Goal: Task Accomplishment & Management: Manage account settings

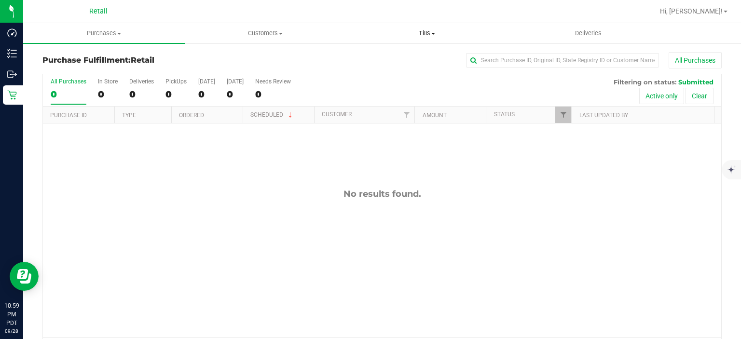
click at [430, 33] on span "Tills" at bounding box center [427, 33] width 161 height 9
click at [397, 57] on span "Manage tills" at bounding box center [378, 58] width 65 height 8
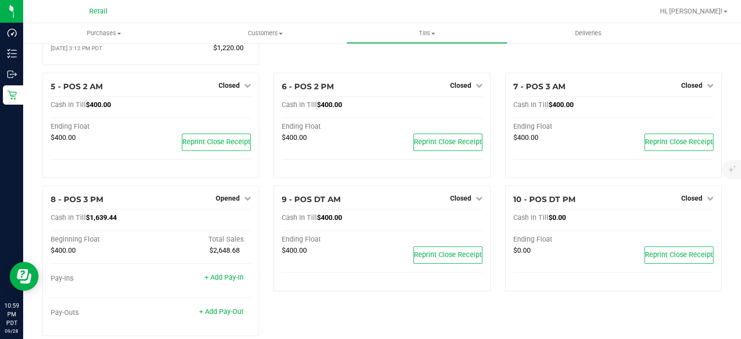
scroll to position [215, 0]
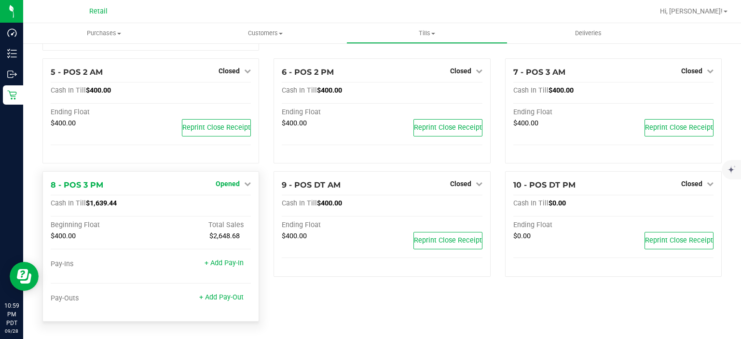
click at [232, 183] on span "Opened" at bounding box center [228, 184] width 24 height 8
click at [232, 207] on link "Close Till" at bounding box center [229, 204] width 26 height 8
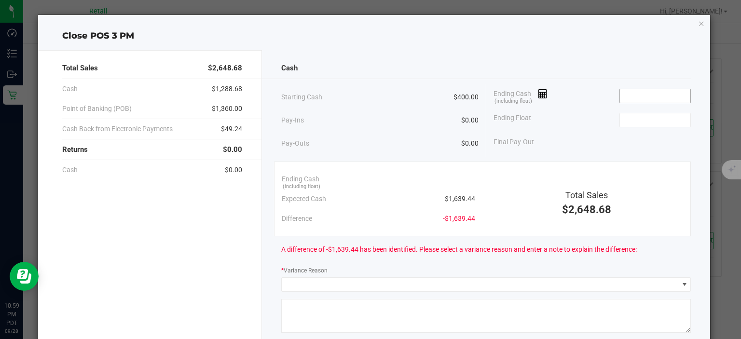
click at [652, 94] on input at bounding box center [655, 96] width 71 height 14
click at [657, 120] on input at bounding box center [655, 120] width 71 height 14
type input "$1,639.46"
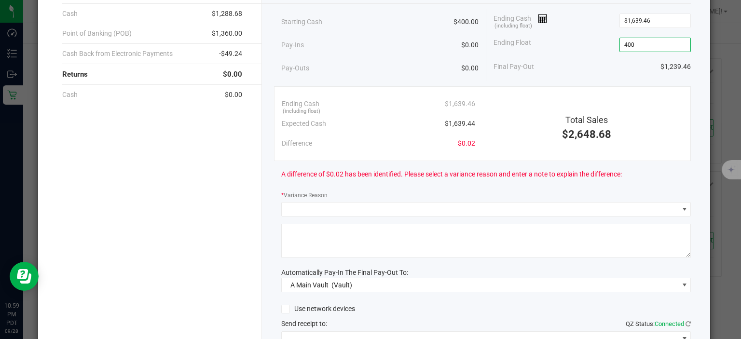
scroll to position [78, 0]
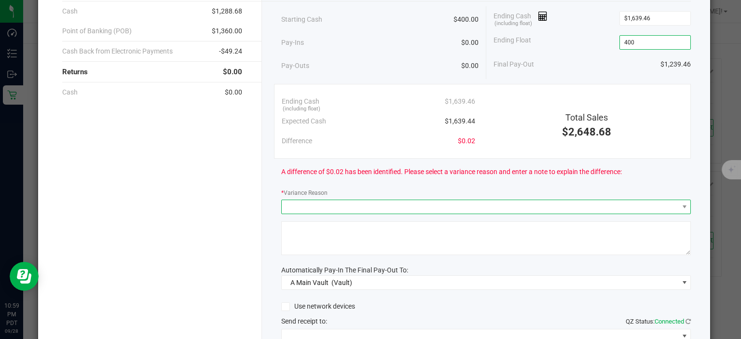
click at [359, 207] on span at bounding box center [480, 207] width 397 height 14
type input "$400.00"
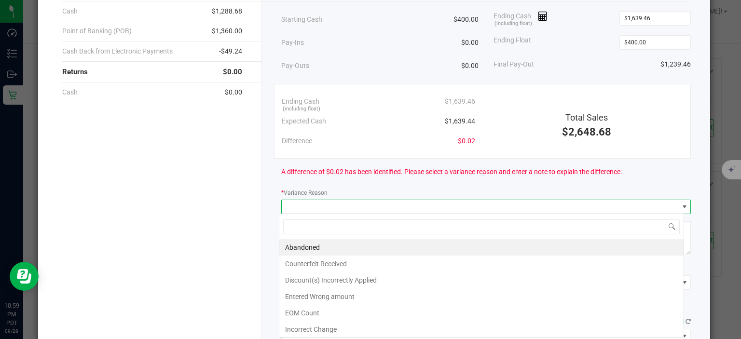
scroll to position [14, 405]
click at [357, 297] on li "Entered Wrong amount" at bounding box center [481, 296] width 404 height 16
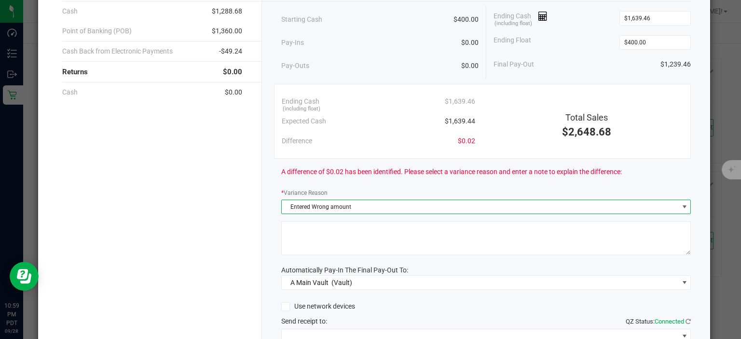
click at [370, 230] on textarea at bounding box center [486, 238] width 410 height 34
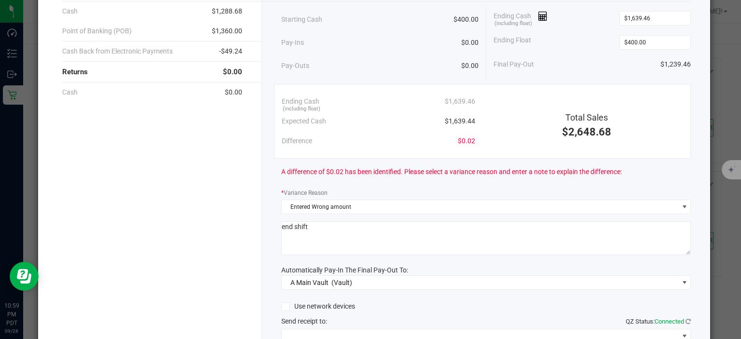
scroll to position [159, 0]
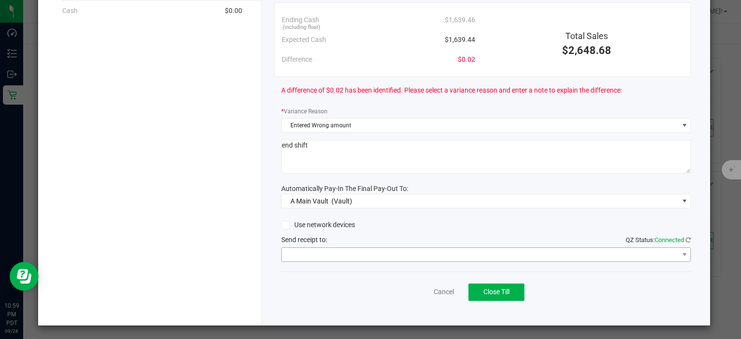
type textarea "end shift"
click at [378, 260] on span at bounding box center [480, 255] width 397 height 14
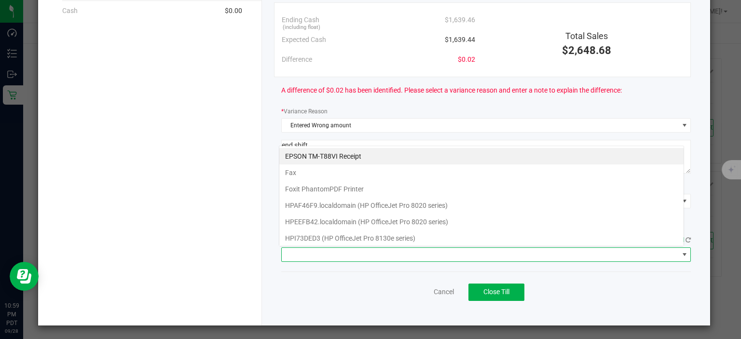
scroll to position [14, 405]
click at [344, 156] on Receipt "EPSON TM-T88VI Receipt" at bounding box center [481, 156] width 404 height 16
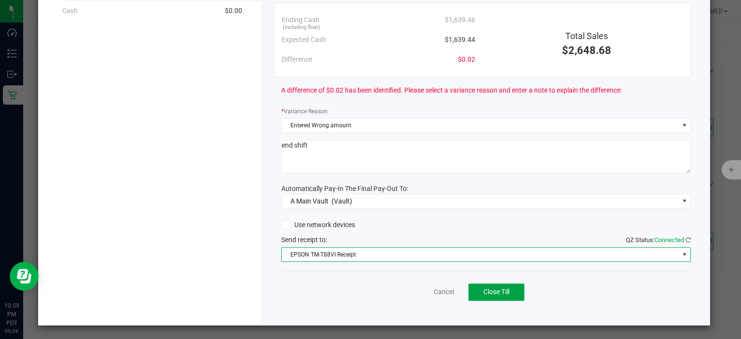
click at [498, 289] on span "Close Till" at bounding box center [496, 292] width 26 height 8
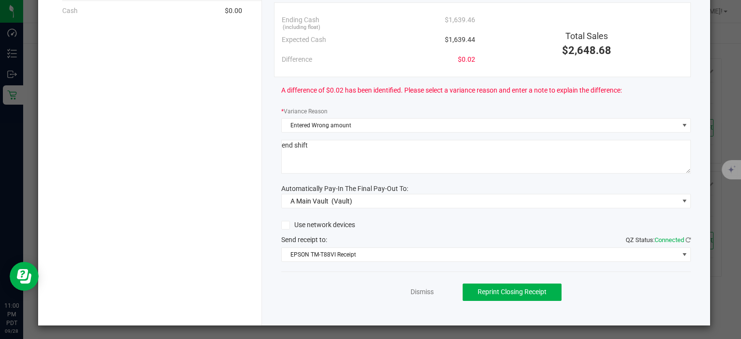
scroll to position [0, 0]
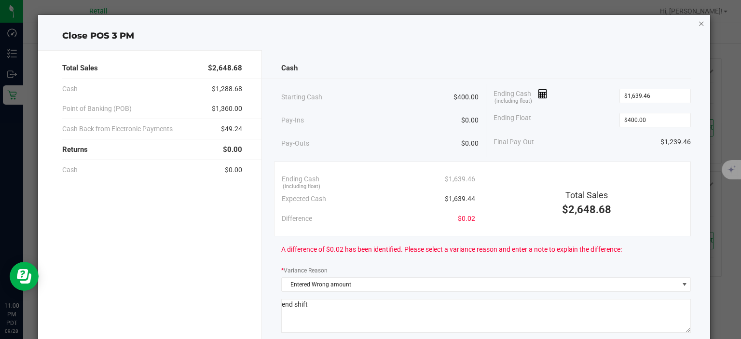
click at [698, 19] on icon "button" at bounding box center [701, 23] width 7 height 12
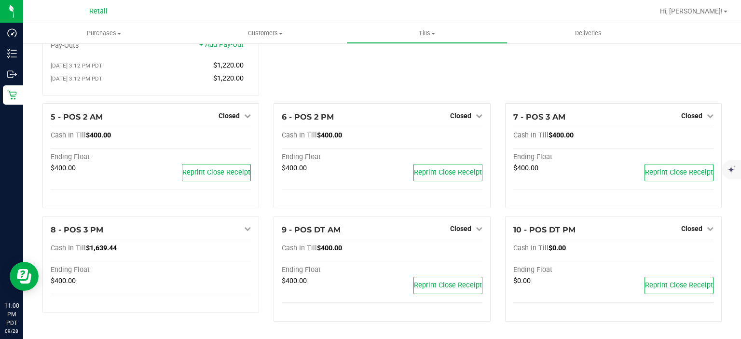
scroll to position [170, 0]
click at [710, 12] on span "Hi, [PERSON_NAME]!" at bounding box center [691, 11] width 63 height 8
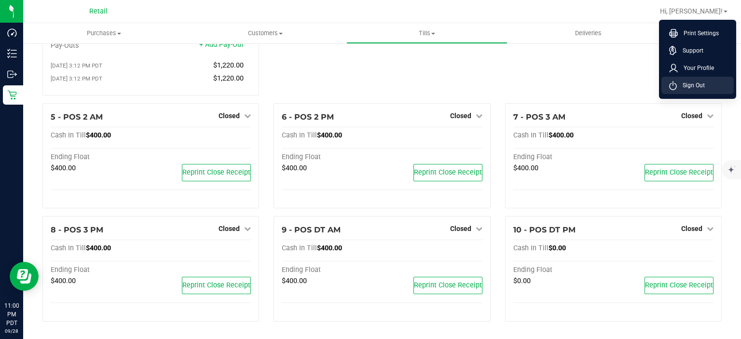
click at [705, 91] on li "Sign Out" at bounding box center [697, 85] width 72 height 17
